Goal: Information Seeking & Learning: Check status

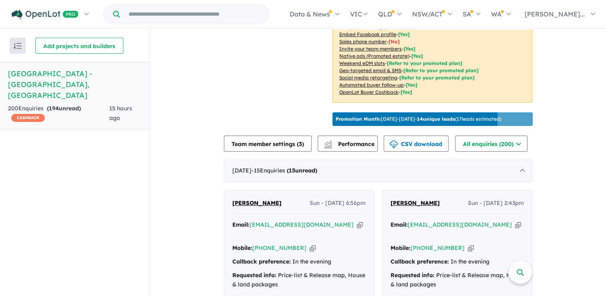
scroll to position [314, 0]
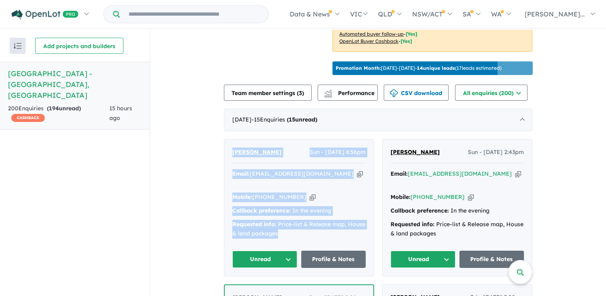
drag, startPoint x: 280, startPoint y: 224, endPoint x: 232, endPoint y: 150, distance: 88.1
click at [232, 150] on div "[PERSON_NAME] Sun - [DATE] 6:56pm Email: [EMAIL_ADDRESS][DOMAIN_NAME] Copied! M…" at bounding box center [298, 207] width 149 height 137
drag, startPoint x: 232, startPoint y: 150, endPoint x: 253, endPoint y: 155, distance: 22.0
copy div "[PERSON_NAME] Sun - [DATE] 6:56pm Email: [EMAIL_ADDRESS][DOMAIN_NAME] Copied! M…"
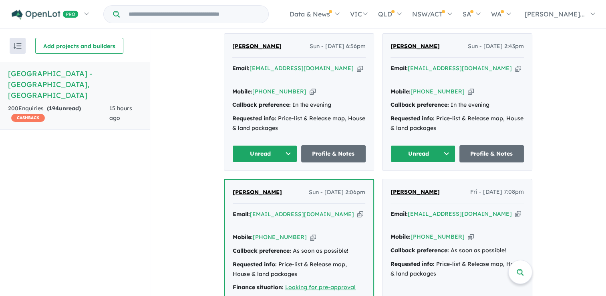
scroll to position [349, 0]
